Goal: Task Accomplishment & Management: Use online tool/utility

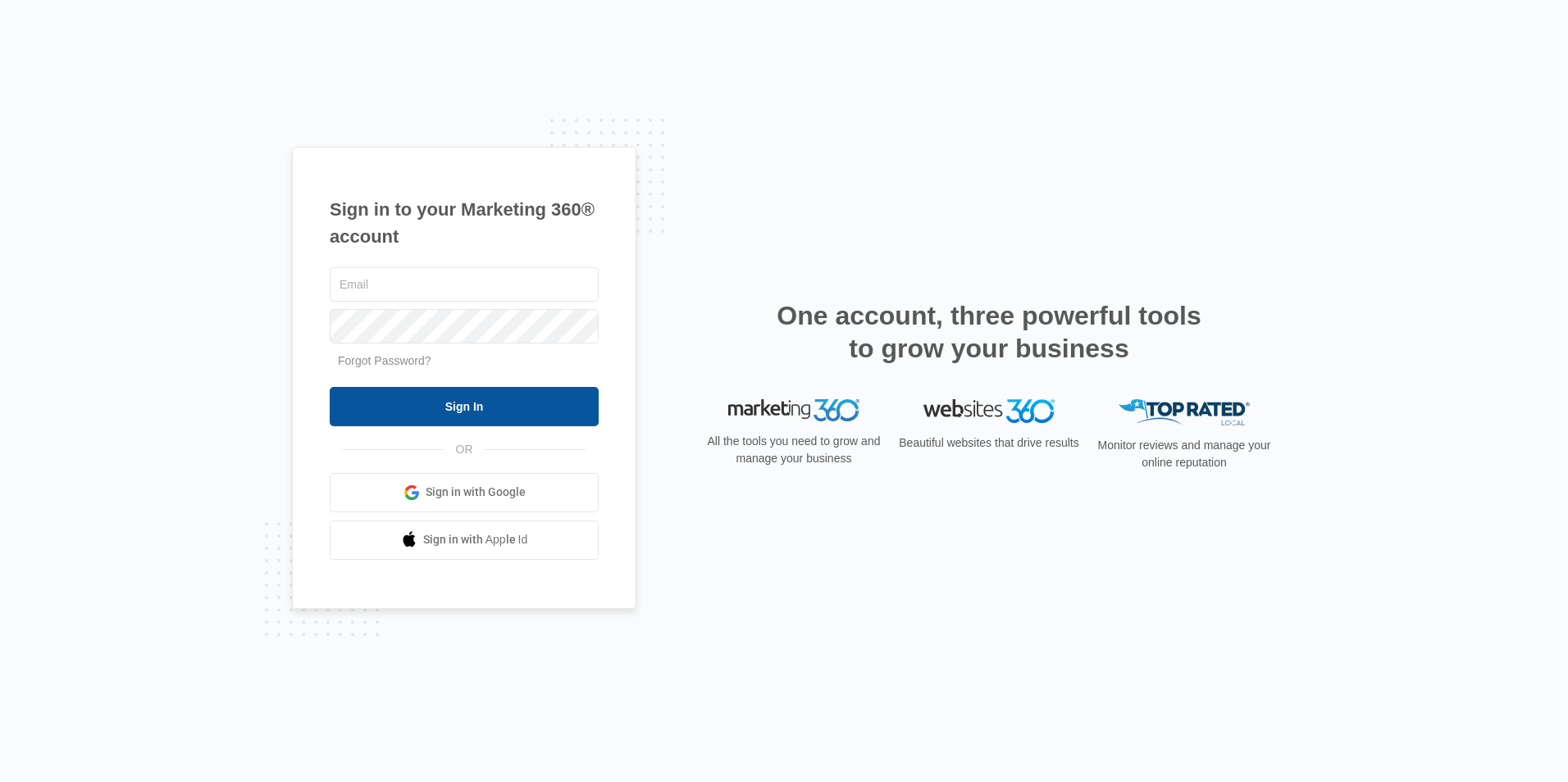
type input "[PERSON_NAME][EMAIL_ADDRESS][DOMAIN_NAME]"
click at [534, 408] on input "Sign In" at bounding box center [464, 406] width 269 height 39
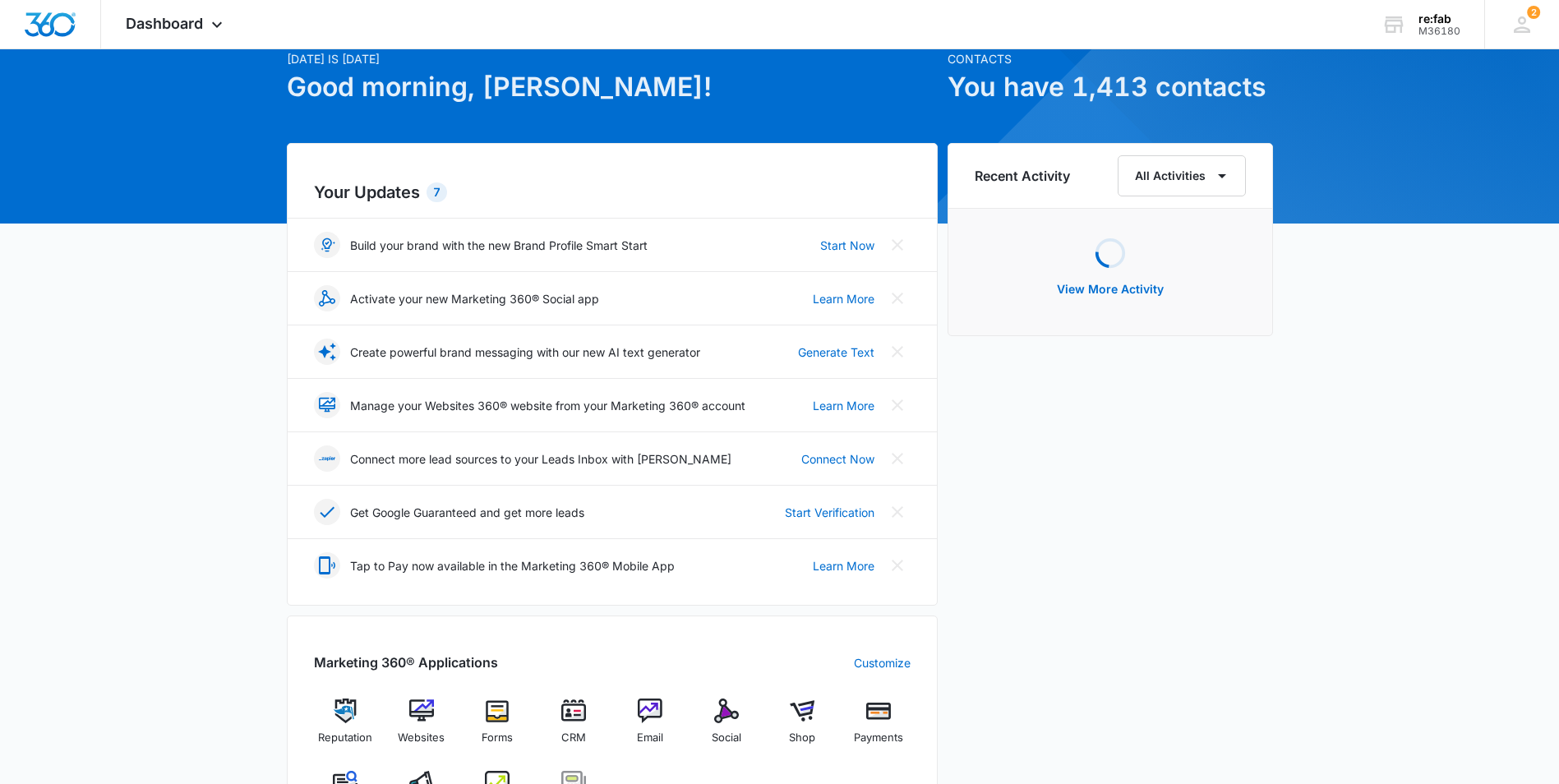
scroll to position [164, 0]
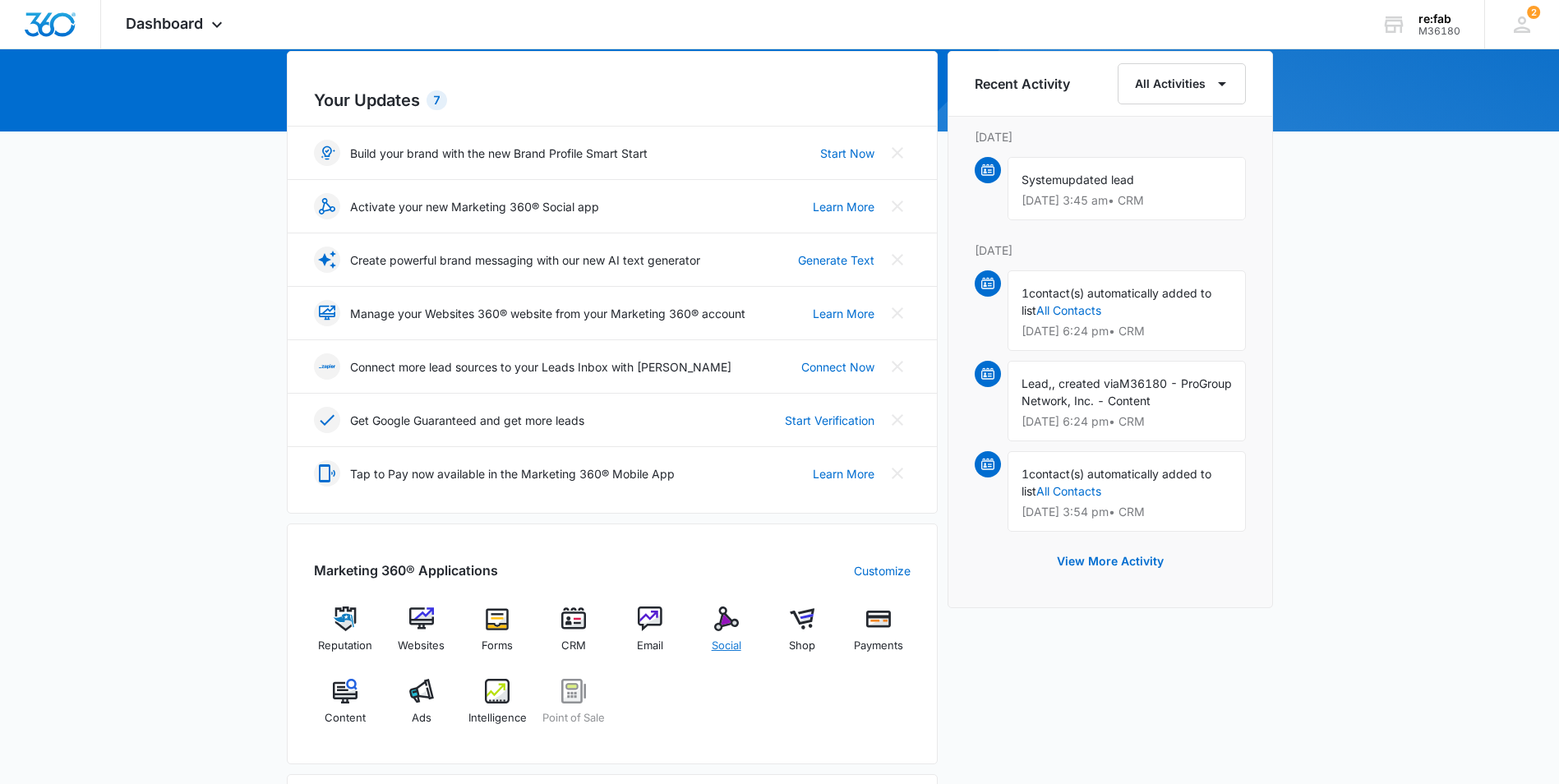
click at [735, 637] on div "Social" at bounding box center [727, 636] width 63 height 59
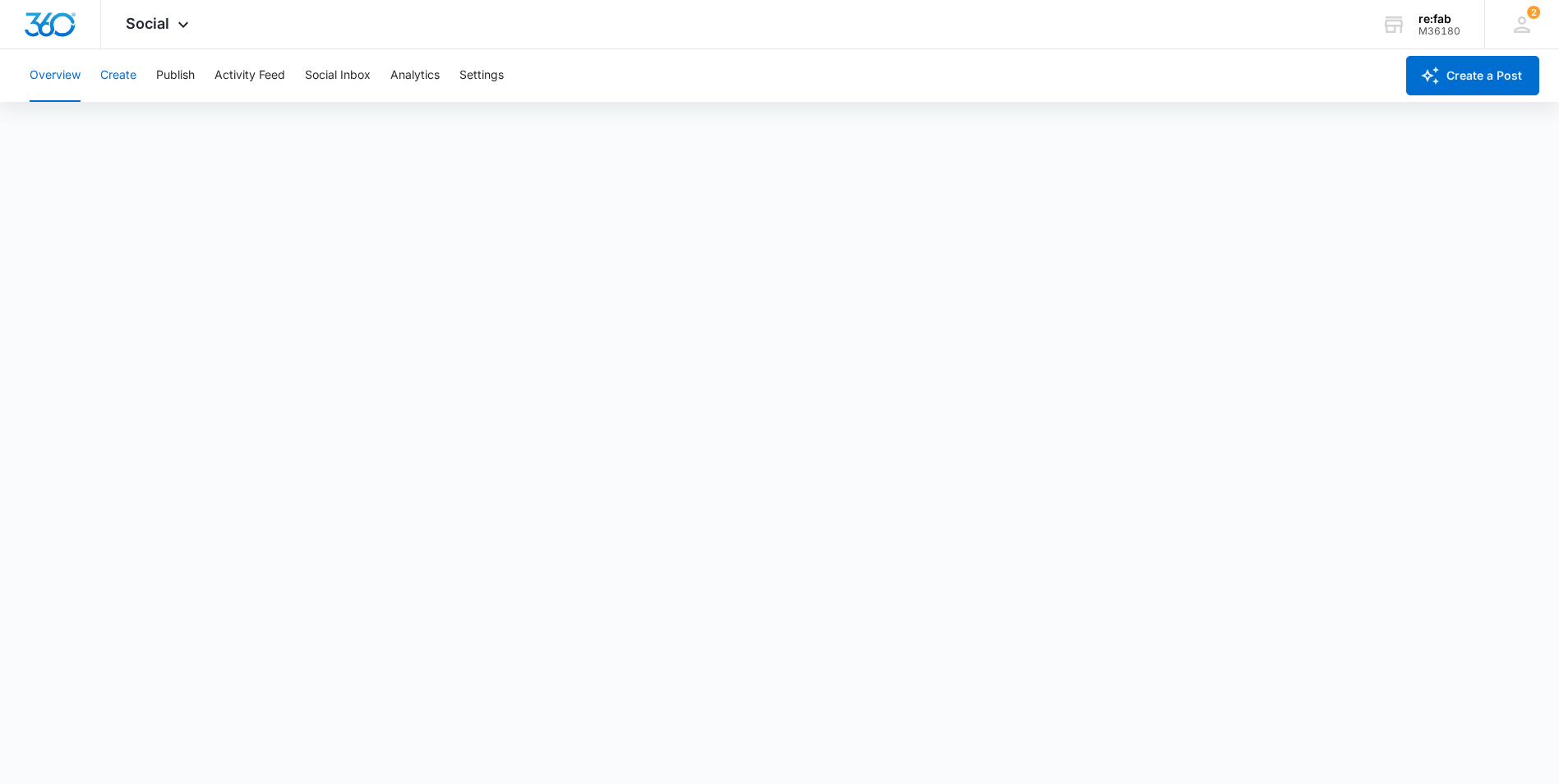
click at [131, 78] on button "Create" at bounding box center [118, 75] width 36 height 53
